Goal: Check status

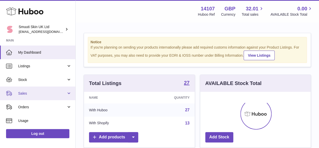
scroll to position [79, 111]
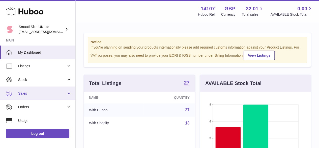
click at [25, 92] on span "Sales" at bounding box center [42, 93] width 48 height 5
click at [28, 92] on span "Sales" at bounding box center [42, 93] width 48 height 5
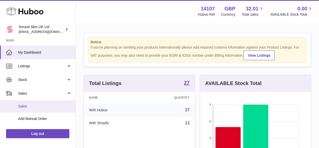
click at [26, 106] on span "Sales" at bounding box center [44, 106] width 53 height 5
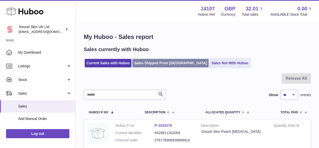
click at [178, 63] on link "Sales Shipped From [GEOGRAPHIC_DATA]" at bounding box center [170, 63] width 76 height 8
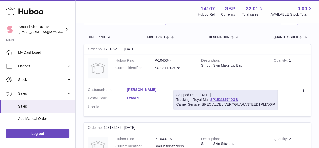
scroll to position [50, 0]
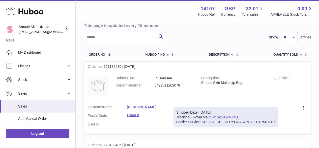
click at [227, 116] on link "SP152185740GB" at bounding box center [224, 117] width 28 height 4
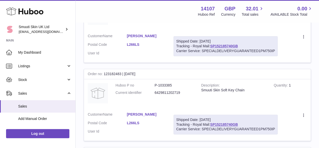
scroll to position [177, 0]
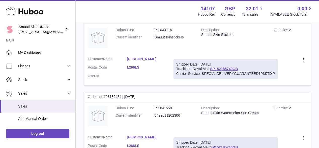
drag, startPoint x: 194, startPoint y: 67, endPoint x: 251, endPoint y: 69, distance: 57.6
click at [251, 69] on div "Shipped Date: 20th Aug 2025 Tracking - Royal Mail: SP152185740GB Carrier Servic…" at bounding box center [226, 69] width 104 height 20
copy div "Royal Mail: SP152185740GB"
